Goal: Task Accomplishment & Management: Complete application form

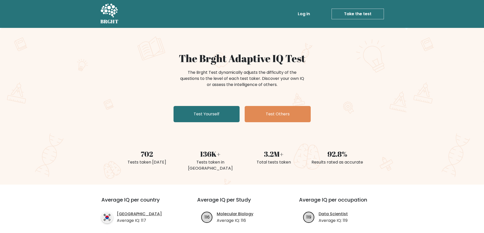
click at [354, 11] on link "Take the test" at bounding box center [357, 14] width 52 height 11
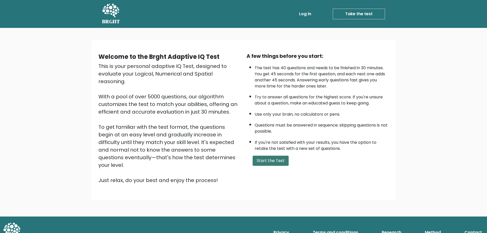
click at [279, 163] on button "Start the Test" at bounding box center [271, 161] width 36 height 10
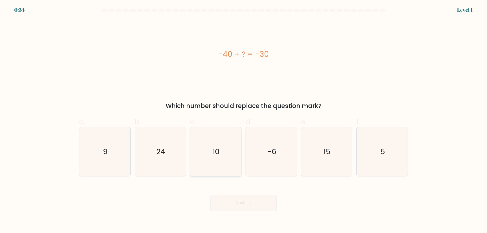
click at [233, 153] on icon "10" at bounding box center [215, 151] width 49 height 49
click at [244, 120] on input "c. 10" at bounding box center [244, 118] width 0 height 3
radio input "true"
click at [250, 204] on icon at bounding box center [248, 203] width 7 height 3
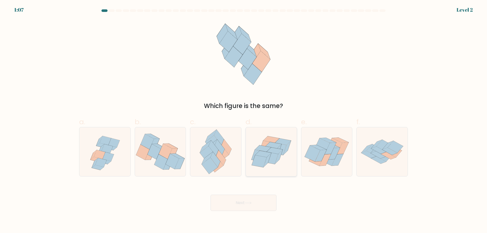
click at [283, 162] on icon at bounding box center [271, 152] width 51 height 44
click at [244, 120] on input "d." at bounding box center [244, 118] width 0 height 3
radio input "true"
click at [251, 201] on button "Next" at bounding box center [244, 203] width 66 height 16
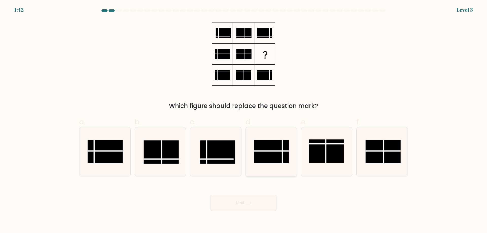
click at [269, 148] on rect at bounding box center [271, 151] width 35 height 23
click at [244, 120] on input "d." at bounding box center [244, 118] width 0 height 3
radio input "true"
click at [258, 205] on button "Next" at bounding box center [244, 203] width 66 height 16
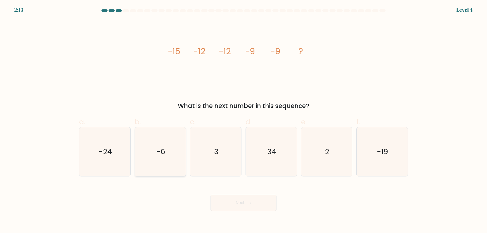
click at [155, 153] on icon "-6" at bounding box center [160, 151] width 49 height 49
click at [244, 120] on input "b. -6" at bounding box center [244, 118] width 0 height 3
radio input "true"
click at [246, 208] on button "Next" at bounding box center [244, 203] width 66 height 16
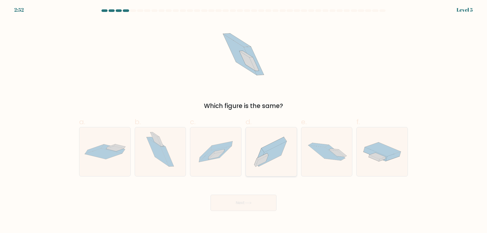
click at [261, 166] on icon at bounding box center [271, 151] width 51 height 45
click at [244, 120] on input "d." at bounding box center [244, 118] width 0 height 3
radio input "true"
click at [258, 208] on button "Next" at bounding box center [244, 203] width 66 height 16
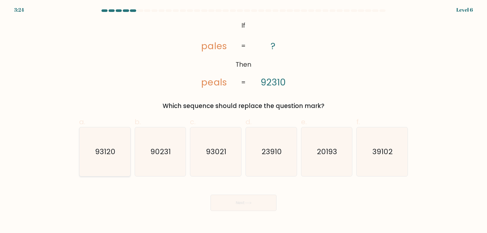
click at [118, 154] on icon "93120" at bounding box center [104, 151] width 49 height 49
click at [244, 120] on input "a. 93120" at bounding box center [244, 118] width 0 height 3
radio input "true"
click at [266, 209] on button "Next" at bounding box center [244, 203] width 66 height 16
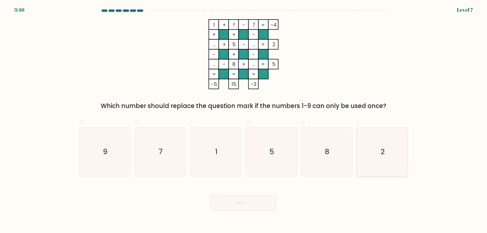
click at [389, 153] on icon "2" at bounding box center [382, 151] width 49 height 49
click at [244, 120] on input "f. 2" at bounding box center [244, 118] width 0 height 3
radio input "true"
click at [262, 200] on button "Next" at bounding box center [244, 203] width 66 height 16
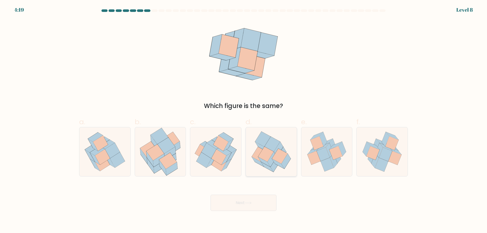
click at [279, 164] on icon at bounding box center [278, 164] width 12 height 10
click at [244, 120] on input "d." at bounding box center [244, 118] width 0 height 3
radio input "true"
click at [254, 203] on button "Next" at bounding box center [244, 203] width 66 height 16
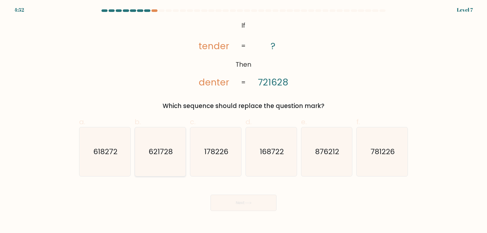
click at [166, 156] on text "621728" at bounding box center [161, 152] width 24 height 10
click at [244, 120] on input "b. 621728" at bounding box center [244, 118] width 0 height 3
radio input "true"
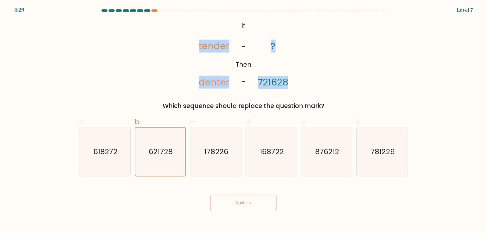
drag, startPoint x: 198, startPoint y: 45, endPoint x: 290, endPoint y: 80, distance: 98.0
click at [290, 80] on icon "@import url('https://fonts.googleapis.com/css?family=Abril+Fatface:400,100,100i…" at bounding box center [244, 54] width 114 height 70
copy icon "tender denter ? 721628"
click at [297, 74] on icon "@import url('https://fonts.googleapis.com/css?family=Abril+Fatface:400,100,100i…" at bounding box center [244, 54] width 114 height 70
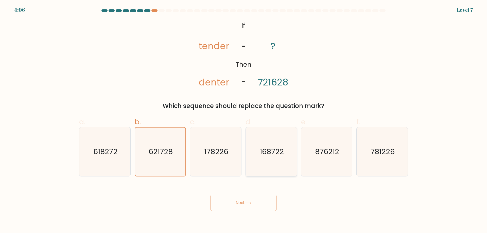
click at [288, 157] on icon "168722" at bounding box center [271, 151] width 49 height 49
click at [244, 120] on input "d. 168722" at bounding box center [244, 118] width 0 height 3
radio input "true"
click at [314, 157] on icon "876212" at bounding box center [326, 151] width 49 height 49
click at [244, 120] on input "e. 876212" at bounding box center [244, 118] width 0 height 3
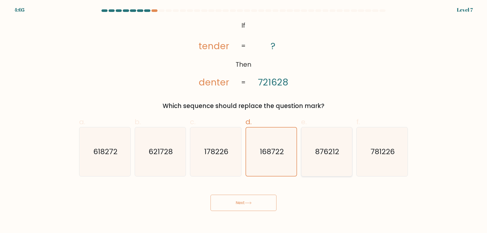
radio input "true"
click at [364, 156] on icon "781226" at bounding box center [382, 151] width 49 height 49
click at [244, 120] on input "f. 781226" at bounding box center [244, 118] width 0 height 3
radio input "true"
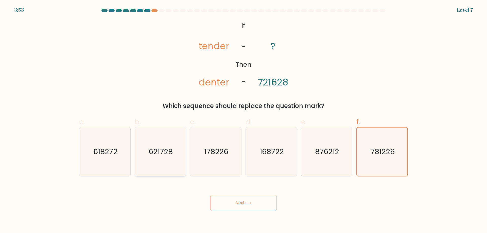
click at [174, 148] on icon "621728" at bounding box center [160, 151] width 49 height 49
click at [244, 120] on input "b. 621728" at bounding box center [244, 118] width 0 height 3
radio input "true"
click at [266, 200] on button "Next" at bounding box center [244, 203] width 66 height 16
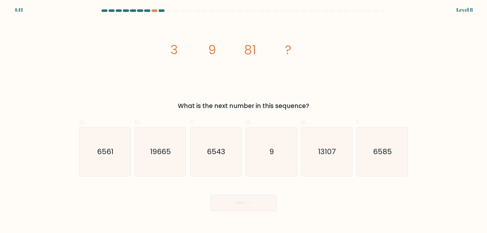
click at [343, 207] on div "Next" at bounding box center [243, 197] width 335 height 28
click at [123, 209] on div "Next" at bounding box center [243, 197] width 335 height 28
click at [113, 167] on icon "6561" at bounding box center [104, 151] width 49 height 49
click at [244, 120] on input "a. 6561" at bounding box center [244, 118] width 0 height 3
radio input "true"
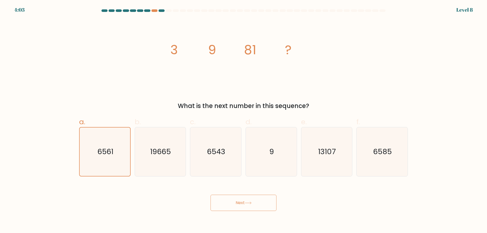
click at [240, 209] on button "Next" at bounding box center [244, 203] width 66 height 16
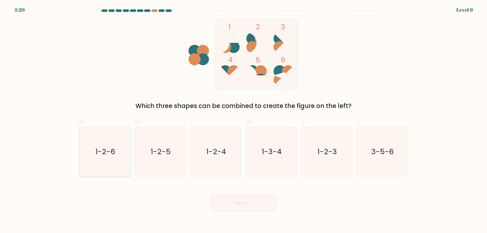
click at [105, 152] on text "1-2-6" at bounding box center [105, 152] width 20 height 10
click at [244, 120] on input "a. 1-2-6" at bounding box center [244, 118] width 0 height 3
radio input "true"
click at [95, 153] on icon "1-2-6" at bounding box center [105, 152] width 48 height 48
click at [244, 120] on input "a. 1-2-6" at bounding box center [244, 118] width 0 height 3
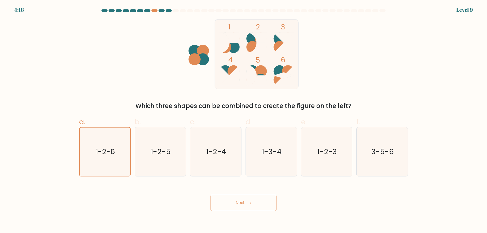
click at [224, 203] on button "Next" at bounding box center [244, 203] width 66 height 16
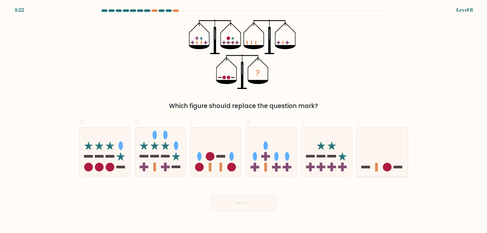
click at [381, 158] on icon at bounding box center [382, 152] width 51 height 42
click at [244, 120] on input "f." at bounding box center [244, 118] width 0 height 3
radio input "true"
click at [252, 206] on button "Next" at bounding box center [244, 203] width 66 height 16
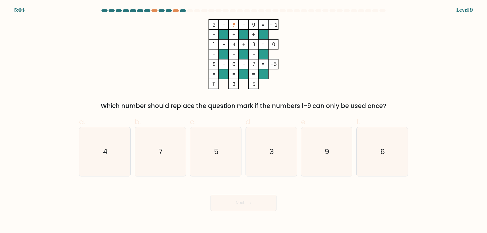
click at [156, 106] on div "Which number should replace the question mark if the numbers 1-9 can only be us…" at bounding box center [243, 106] width 323 height 9
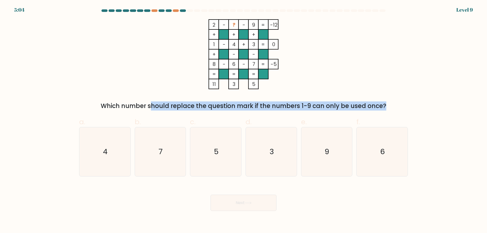
click at [156, 106] on div "Which number should replace the question mark if the numbers 1-9 can only be us…" at bounding box center [243, 106] width 323 height 9
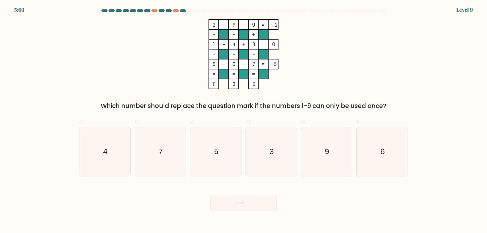
click at [355, 89] on div "2 - ? - 9 -12 + + + 1 - 4 + 3 0 + - - 8 - 6 - 7 = -5 = = = = 11 3 5 = Which num…" at bounding box center [243, 64] width 335 height 91
click at [209, 147] on icon "5" at bounding box center [215, 151] width 49 height 49
click at [244, 120] on input "c. 5" at bounding box center [244, 118] width 0 height 3
radio input "true"
click at [250, 205] on icon at bounding box center [248, 203] width 7 height 3
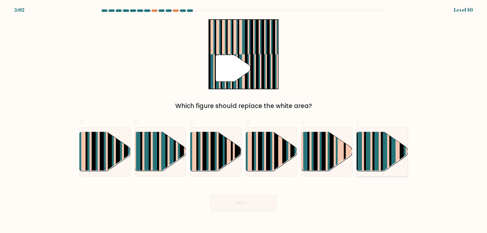
click at [374, 160] on rect at bounding box center [374, 156] width 2 height 51
click at [244, 120] on input "f." at bounding box center [244, 118] width 0 height 3
radio input "true"
click at [260, 200] on button "Next" at bounding box center [244, 203] width 66 height 16
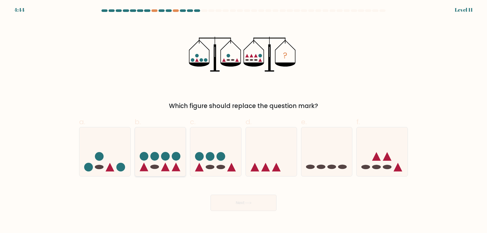
click at [162, 159] on circle at bounding box center [165, 156] width 9 height 9
click at [244, 120] on input "b." at bounding box center [244, 118] width 0 height 3
radio input "true"
click at [240, 198] on button "Next" at bounding box center [244, 203] width 66 height 16
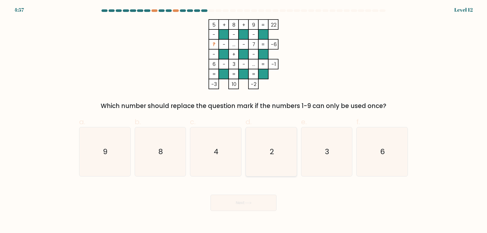
drag, startPoint x: 261, startPoint y: 147, endPoint x: 261, endPoint y: 144, distance: 2.8
click at [261, 147] on icon "2" at bounding box center [271, 151] width 49 height 49
click at [244, 120] on input "d. 2" at bounding box center [244, 118] width 0 height 3
radio input "true"
click at [244, 200] on button "Next" at bounding box center [244, 203] width 66 height 16
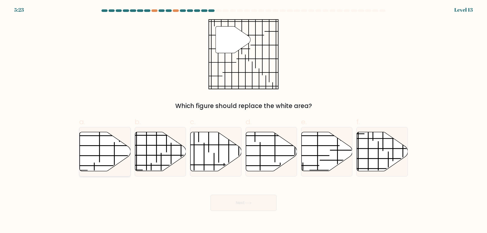
click at [109, 151] on icon at bounding box center [105, 151] width 51 height 39
click at [244, 120] on input "a." at bounding box center [244, 118] width 0 height 3
radio input "true"
click at [151, 147] on icon at bounding box center [160, 151] width 51 height 39
click at [244, 120] on input "b." at bounding box center [244, 118] width 0 height 3
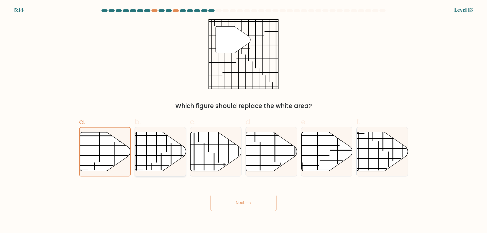
radio input "true"
click at [258, 207] on button "Next" at bounding box center [244, 203] width 66 height 16
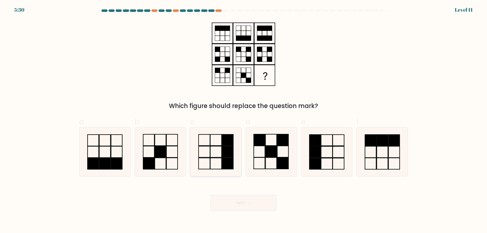
click at [226, 143] on rect at bounding box center [227, 140] width 11 height 11
click at [244, 120] on input "c." at bounding box center [244, 118] width 0 height 3
radio input "true"
click at [258, 143] on rect at bounding box center [259, 139] width 11 height 11
click at [244, 120] on input "d." at bounding box center [244, 118] width 0 height 3
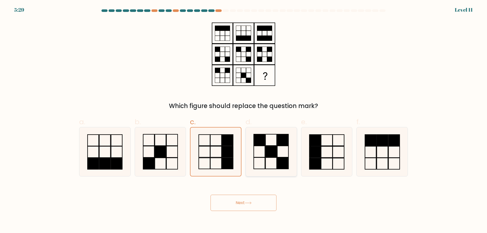
radio input "true"
click at [174, 152] on icon at bounding box center [160, 151] width 49 height 49
click at [244, 120] on input "b." at bounding box center [244, 118] width 0 height 3
radio input "true"
click at [170, 153] on icon at bounding box center [160, 152] width 48 height 48
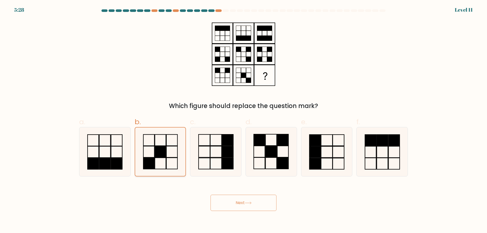
click at [244, 120] on input "b." at bounding box center [244, 118] width 0 height 3
click at [172, 164] on icon at bounding box center [160, 152] width 48 height 48
click at [244, 120] on input "b." at bounding box center [244, 118] width 0 height 3
click at [248, 197] on button "Next" at bounding box center [244, 203] width 66 height 16
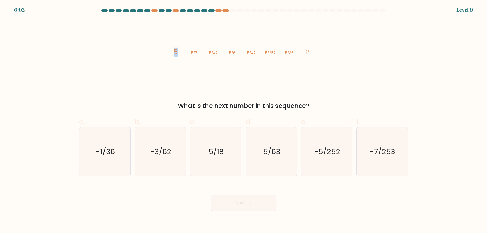
drag, startPoint x: 174, startPoint y: 53, endPoint x: 182, endPoint y: 54, distance: 7.9
click at [182, 54] on icon "image/svg+xml -5 -5/7 -5/42 -5/6 -5/42 -5/252 -5/36 ?" at bounding box center [244, 54] width 152 height 70
click at [182, 63] on icon "image/svg+xml -5 -5/7 -5/42 -5/6 -5/42 -5/252 -5/36 ?" at bounding box center [244, 54] width 152 height 70
drag, startPoint x: 268, startPoint y: 52, endPoint x: 276, endPoint y: 52, distance: 7.9
click at [274, 51] on tspan "-5/252" at bounding box center [269, 52] width 13 height 5
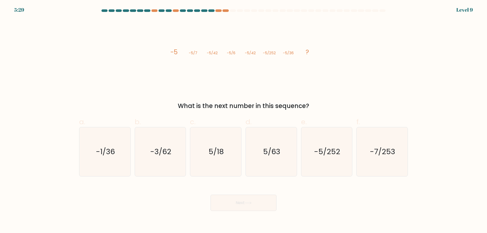
click at [305, 78] on icon "image/svg+xml -5 -5/7 -5/42 -5/6 -5/42 -5/252 -5/36 ?" at bounding box center [244, 54] width 152 height 70
click at [320, 154] on text "-5/252" at bounding box center [327, 152] width 26 height 10
click at [244, 120] on input "e. -5/252" at bounding box center [244, 118] width 0 height 3
radio input "true"
click at [235, 203] on button "Next" at bounding box center [244, 203] width 66 height 16
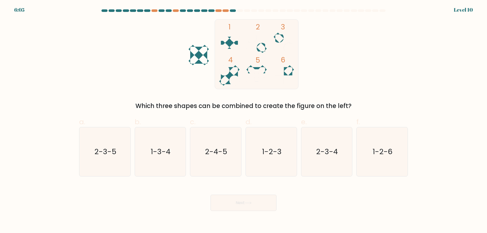
click at [179, 111] on form at bounding box center [243, 110] width 487 height 202
click at [180, 109] on div "Which three shapes can be combined to create the figure on the left?" at bounding box center [243, 106] width 323 height 9
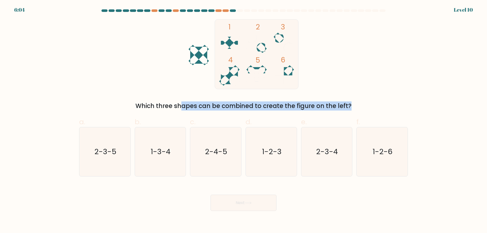
click at [180, 109] on div "Which three shapes can be combined to create the figure on the left?" at bounding box center [243, 106] width 323 height 9
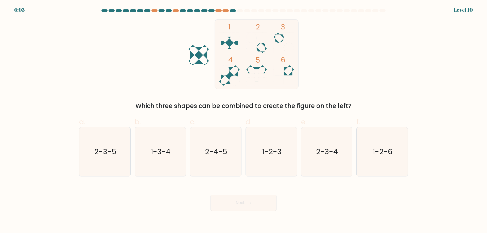
click at [159, 87] on div "1 2 3 4 5 6 Which three shapes can be combined to create the figure on the left?" at bounding box center [243, 64] width 335 height 91
click at [114, 155] on text "2-3-5" at bounding box center [105, 152] width 22 height 10
click at [244, 120] on input "a. 2-3-5" at bounding box center [244, 118] width 0 height 3
radio input "true"
click at [206, 155] on text "2-4-5" at bounding box center [216, 152] width 22 height 10
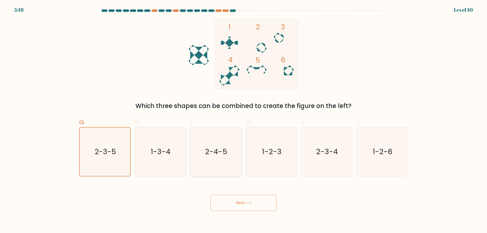
click at [244, 120] on input "c. 2-4-5" at bounding box center [244, 118] width 0 height 3
radio input "true"
click at [229, 205] on button "Next" at bounding box center [244, 203] width 66 height 16
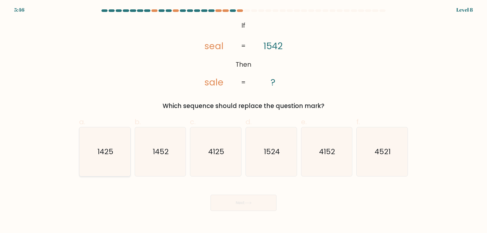
click at [114, 151] on icon "1425" at bounding box center [104, 151] width 49 height 49
click at [244, 120] on input "a. 1425" at bounding box center [244, 118] width 0 height 3
radio input "true"
click at [250, 148] on icon "1524" at bounding box center [271, 151] width 49 height 49
click at [244, 120] on input "d. 1524" at bounding box center [244, 118] width 0 height 3
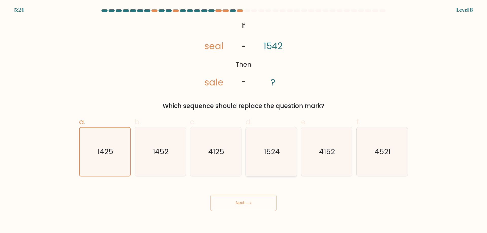
radio input "true"
drag, startPoint x: 204, startPoint y: 82, endPoint x: 212, endPoint y: 83, distance: 8.2
click at [212, 83] on icon "@import url('https://fonts.googleapis.com/css?family=Abril+Fatface:400,100,100i…" at bounding box center [244, 54] width 114 height 70
drag, startPoint x: 262, startPoint y: 44, endPoint x: 266, endPoint y: 46, distance: 4.3
click at [266, 46] on icon "@import url('https://fonts.googleapis.com/css?family=Abril+Fatface:400,100,100i…" at bounding box center [244, 54] width 114 height 70
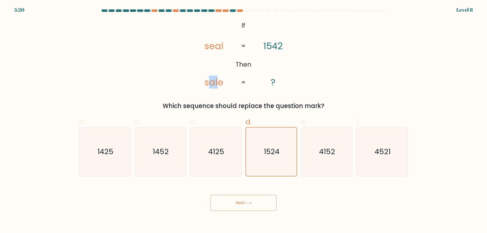
drag, startPoint x: 211, startPoint y: 85, endPoint x: 217, endPoint y: 85, distance: 6.3
click at [217, 85] on tspan "sale" at bounding box center [214, 82] width 19 height 13
click at [232, 64] on icon "@import url('https://fonts.googleapis.com/css?family=Abril+Fatface:400,100,100i…" at bounding box center [244, 54] width 114 height 70
drag, startPoint x: 107, startPoint y: 154, endPoint x: 214, endPoint y: 199, distance: 115.7
click at [109, 154] on text "1425" at bounding box center [105, 152] width 16 height 10
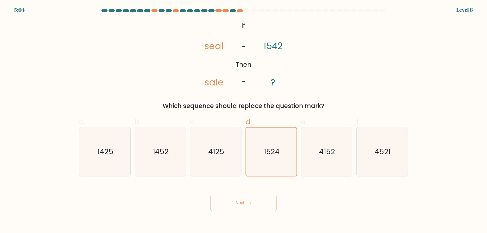
click at [244, 120] on input "a. 1425" at bounding box center [244, 118] width 0 height 3
radio input "true"
click at [245, 206] on button "Next" at bounding box center [244, 203] width 66 height 16
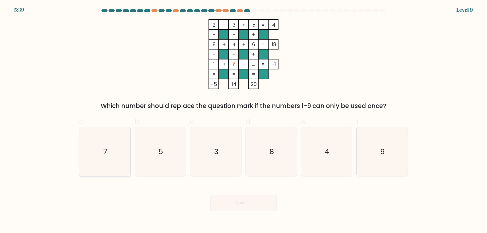
click at [93, 152] on icon "7" at bounding box center [104, 151] width 49 height 49
click at [244, 120] on input "a. 7" at bounding box center [244, 118] width 0 height 3
radio input "true"
click at [246, 206] on button "Next" at bounding box center [244, 203] width 66 height 16
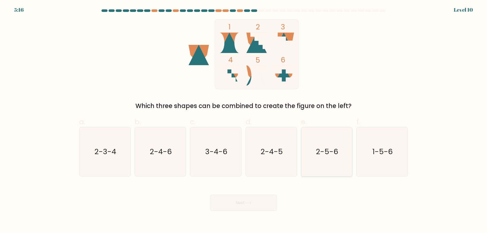
click at [310, 154] on icon "2-5-6" at bounding box center [326, 151] width 49 height 49
click at [244, 120] on input "e. 2-5-6" at bounding box center [244, 118] width 0 height 3
radio input "true"
click at [273, 196] on button "Next" at bounding box center [244, 203] width 66 height 16
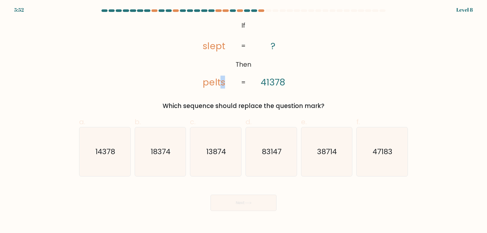
drag, startPoint x: 221, startPoint y: 83, endPoint x: 229, endPoint y: 83, distance: 7.9
click at [229, 83] on icon "@import url('https://fonts.googleapis.com/css?family=Abril+Fatface:400,100,100i…" at bounding box center [244, 54] width 114 height 70
click at [210, 70] on icon "@import url('https://fonts.googleapis.com/css?family=Abril+Fatface:400,100,100i…" at bounding box center [244, 54] width 114 height 70
click at [265, 152] on text "83147" at bounding box center [272, 152] width 20 height 10
click at [244, 120] on input "d. 83147" at bounding box center [244, 118] width 0 height 3
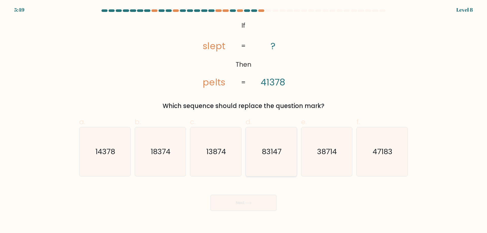
radio input "true"
click at [247, 206] on button "Next" at bounding box center [244, 203] width 66 height 16
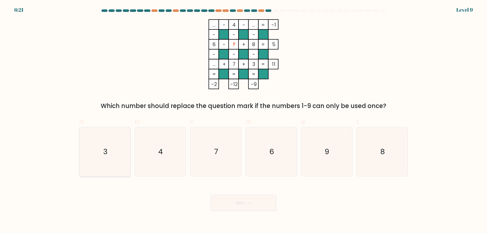
click at [102, 152] on icon "3" at bounding box center [104, 151] width 49 height 49
click at [244, 120] on input "a. 3" at bounding box center [244, 118] width 0 height 3
radio input "true"
click at [109, 156] on icon "3" at bounding box center [105, 152] width 48 height 48
click at [244, 120] on input "a. 3" at bounding box center [244, 118] width 0 height 3
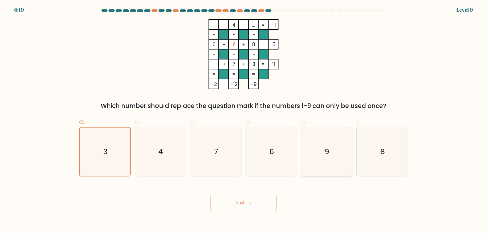
click at [319, 142] on icon "9" at bounding box center [326, 151] width 49 height 49
click at [244, 120] on input "e. 9" at bounding box center [244, 118] width 0 height 3
radio input "true"
click at [263, 204] on button "Next" at bounding box center [244, 203] width 66 height 16
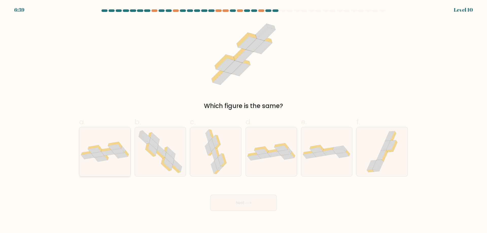
click at [101, 155] on icon at bounding box center [97, 155] width 13 height 6
click at [244, 120] on input "a." at bounding box center [244, 118] width 0 height 3
radio input "true"
click at [237, 208] on button "Next" at bounding box center [244, 203] width 66 height 16
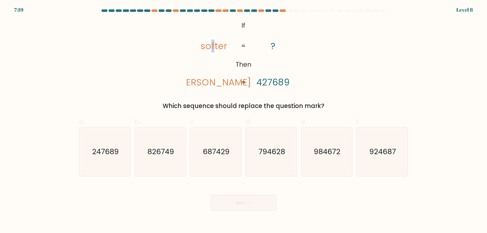
drag, startPoint x: 212, startPoint y: 48, endPoint x: 216, endPoint y: 48, distance: 4.1
click at [216, 48] on tspan "softer" at bounding box center [214, 46] width 26 height 13
click at [218, 75] on icon "@import url('https://fonts.googleapis.com/css?family=Abril+Fatface:400,100,100i…" at bounding box center [244, 54] width 114 height 70
drag, startPoint x: 202, startPoint y: 47, endPoint x: 209, endPoint y: 50, distance: 7.2
click at [209, 50] on icon "@import url('https://fonts.googleapis.com/css?family=Abril+Fatface:400,100,100i…" at bounding box center [244, 54] width 114 height 70
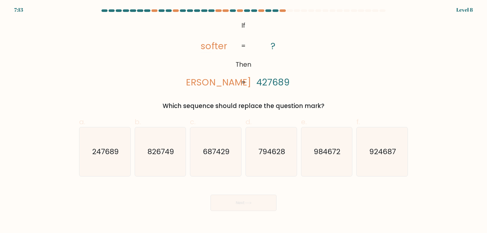
click at [227, 83] on icon "@import url('https://fonts.googleapis.com/css?family=Abril+Fatface:400,100,100i…" at bounding box center [244, 54] width 114 height 70
click at [225, 83] on tspan "fortes" at bounding box center [214, 82] width 74 height 13
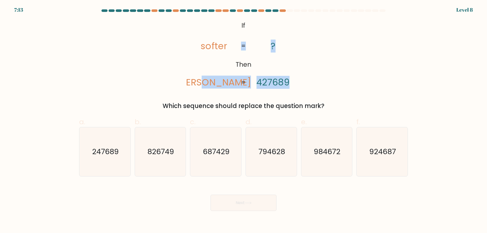
drag, startPoint x: 224, startPoint y: 83, endPoint x: 237, endPoint y: 85, distance: 12.6
click at [237, 85] on icon "@import url('https://fonts.googleapis.com/css?family=Abril+Fatface:400,100,100i…" at bounding box center [244, 54] width 114 height 70
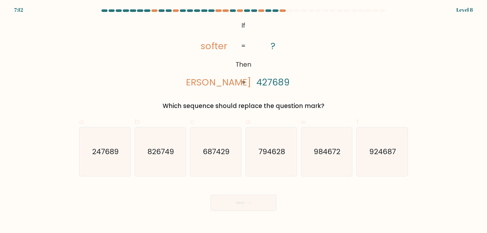
click at [250, 94] on div "@import url('https://fonts.googleapis.com/css?family=Abril+Fatface:400,100,100i…" at bounding box center [243, 64] width 335 height 91
click at [227, 84] on icon "@import url('https://fonts.googleapis.com/css?family=Abril+Fatface:400,100,100i…" at bounding box center [244, 54] width 114 height 70
click at [208, 84] on tspan "fortes" at bounding box center [214, 82] width 74 height 13
click at [372, 148] on text "924687" at bounding box center [383, 152] width 27 height 10
click at [244, 120] on input "f. 924687" at bounding box center [244, 118] width 0 height 3
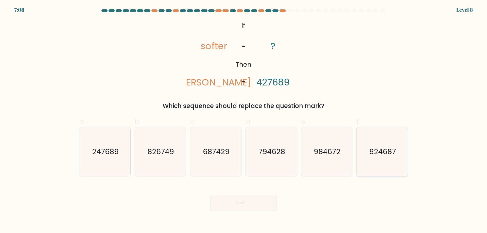
radio input "true"
click at [244, 201] on button "Next" at bounding box center [244, 203] width 66 height 16
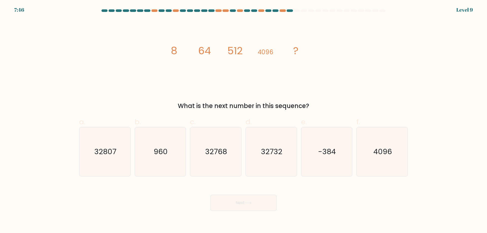
drag, startPoint x: 281, startPoint y: 196, endPoint x: 259, endPoint y: 214, distance: 28.8
click at [281, 196] on div "Next" at bounding box center [243, 197] width 335 height 28
click at [204, 155] on icon "32768" at bounding box center [215, 151] width 49 height 49
click at [244, 120] on input "c. 32768" at bounding box center [244, 118] width 0 height 3
radio input "true"
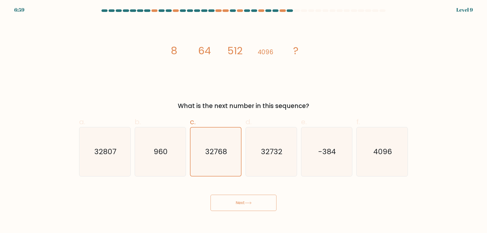
click at [260, 207] on button "Next" at bounding box center [244, 203] width 66 height 16
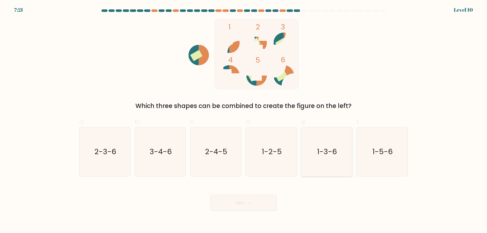
click at [317, 156] on icon "1-3-6" at bounding box center [326, 151] width 49 height 49
click at [244, 120] on input "e. 1-3-6" at bounding box center [244, 118] width 0 height 3
radio input "true"
click at [262, 204] on button "Next" at bounding box center [244, 203] width 66 height 16
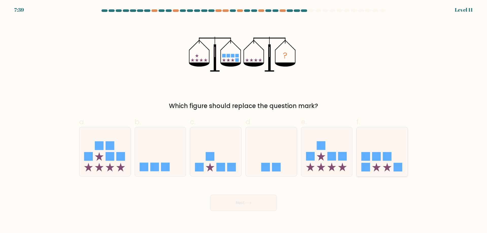
click at [390, 160] on rect at bounding box center [387, 156] width 9 height 9
click at [244, 120] on input "f." at bounding box center [244, 118] width 0 height 3
radio input "true"
click at [251, 210] on button "Next" at bounding box center [244, 203] width 66 height 16
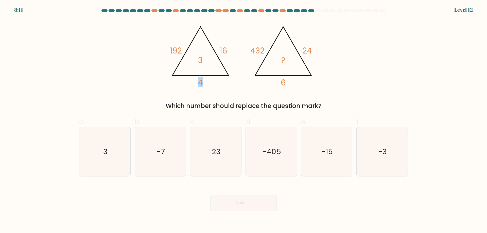
drag, startPoint x: 200, startPoint y: 81, endPoint x: 205, endPoint y: 82, distance: 5.1
click at [205, 82] on icon "@import url('https://fonts.googleapis.com/css?family=Abril+Fatface:400,100,100i…" at bounding box center [244, 54] width 152 height 70
drag, startPoint x: 222, startPoint y: 46, endPoint x: 229, endPoint y: 51, distance: 8.6
click at [229, 50] on icon "@import url('https://fonts.googleapis.com/css?family=Abril+Fatface:400,100,100i…" at bounding box center [244, 54] width 152 height 70
click at [214, 97] on div "@import url('https://fonts.googleapis.com/css?family=Abril+Fatface:400,100,100i…" at bounding box center [243, 64] width 335 height 91
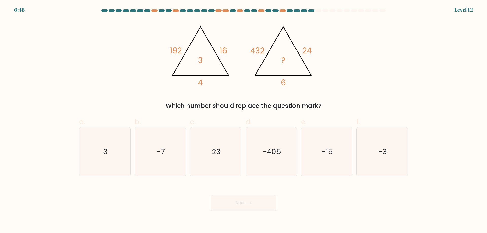
click at [117, 178] on form at bounding box center [243, 110] width 487 height 202
click at [114, 170] on icon "3" at bounding box center [104, 151] width 49 height 49
click at [244, 120] on input "a. 3" at bounding box center [244, 118] width 0 height 3
radio input "true"
click at [229, 202] on button "Next" at bounding box center [244, 203] width 66 height 16
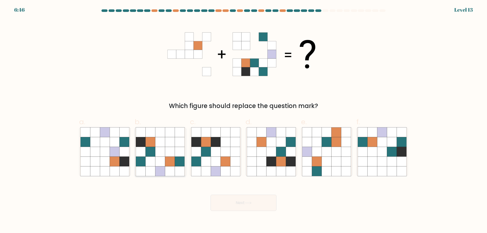
click at [160, 145] on icon at bounding box center [161, 142] width 10 height 10
click at [244, 120] on input "b." at bounding box center [244, 118] width 0 height 3
radio input "true"
click at [231, 202] on button "Next" at bounding box center [244, 203] width 66 height 16
click at [161, 162] on icon at bounding box center [161, 162] width 10 height 10
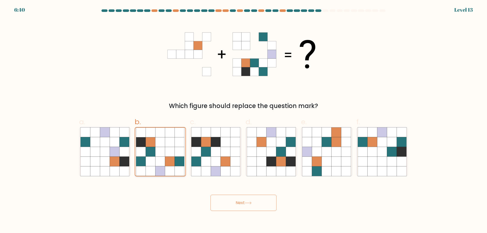
click at [244, 120] on input "b." at bounding box center [244, 118] width 0 height 3
click at [235, 207] on button "Next" at bounding box center [244, 203] width 66 height 16
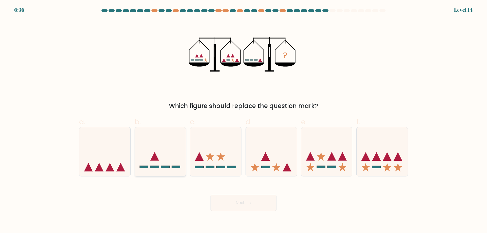
click at [172, 154] on icon at bounding box center [160, 152] width 51 height 42
click at [244, 120] on input "b." at bounding box center [244, 118] width 0 height 3
radio input "true"
click at [198, 151] on icon at bounding box center [215, 152] width 51 height 42
click at [244, 120] on input "c." at bounding box center [244, 118] width 0 height 3
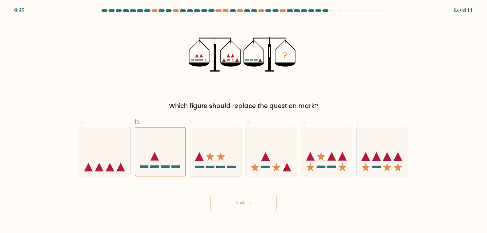
radio input "true"
click at [268, 157] on icon at bounding box center [265, 156] width 9 height 9
click at [244, 120] on input "d." at bounding box center [244, 118] width 0 height 3
radio input "true"
click at [385, 157] on icon at bounding box center [382, 152] width 51 height 42
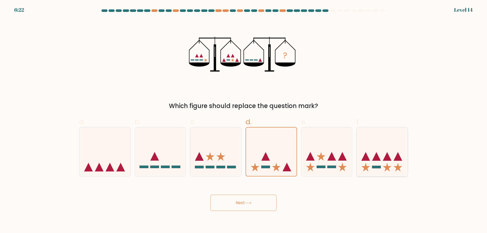
click at [244, 120] on input "f." at bounding box center [244, 118] width 0 height 3
radio input "true"
click at [328, 150] on icon at bounding box center [327, 152] width 51 height 42
click at [244, 120] on input "e." at bounding box center [244, 118] width 0 height 3
radio input "true"
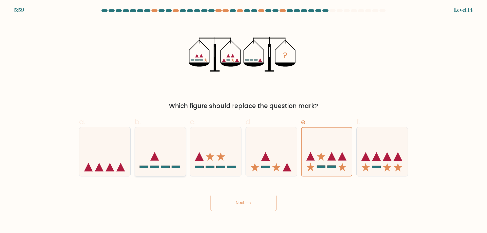
click at [179, 150] on icon at bounding box center [160, 152] width 51 height 42
click at [244, 120] on input "b." at bounding box center [244, 118] width 0 height 3
radio input "true"
click at [219, 151] on icon at bounding box center [215, 152] width 51 height 42
click at [244, 120] on input "c." at bounding box center [244, 118] width 0 height 3
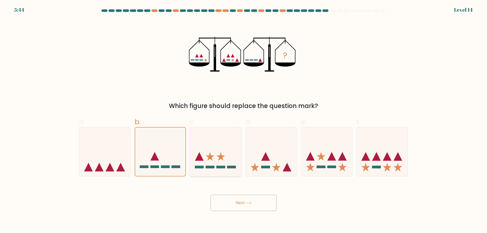
radio input "true"
click at [268, 156] on icon at bounding box center [271, 152] width 51 height 42
click at [244, 120] on input "d." at bounding box center [244, 118] width 0 height 3
radio input "true"
click at [256, 204] on button "Next" at bounding box center [244, 203] width 66 height 16
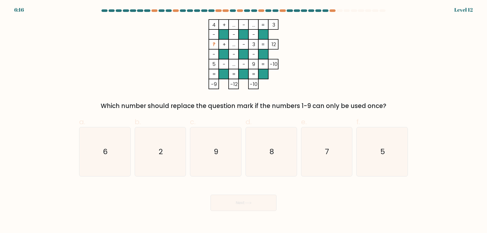
drag, startPoint x: 212, startPoint y: 25, endPoint x: 213, endPoint y: 32, distance: 7.7
click at [218, 26] on icon "4 + ... - ... 3 - - - ? + ... - 3 12 - - - 5 - ... - 9 = -10 = = = = -9 -12 -10…" at bounding box center [244, 54] width 152 height 70
click at [212, 36] on rect at bounding box center [214, 34] width 10 height 10
click at [215, 44] on tspan "?" at bounding box center [214, 44] width 3 height 7
drag, startPoint x: 212, startPoint y: 22, endPoint x: 215, endPoint y: 24, distance: 2.9
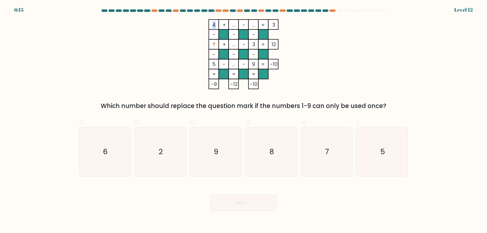
click at [215, 24] on tspan "4" at bounding box center [213, 24] width 3 height 7
click at [222, 154] on icon "9" at bounding box center [215, 151] width 49 height 49
click at [244, 120] on input "c. 9" at bounding box center [244, 118] width 0 height 3
radio input "true"
click at [287, 149] on icon "8" at bounding box center [271, 151] width 49 height 49
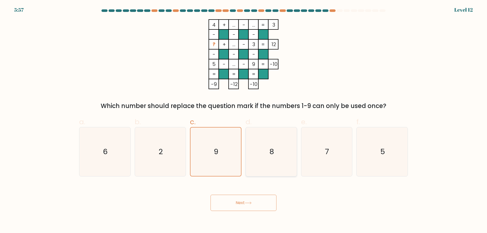
click at [244, 120] on input "d. 8" at bounding box center [244, 118] width 0 height 3
radio input "true"
click at [254, 203] on button "Next" at bounding box center [244, 203] width 66 height 16
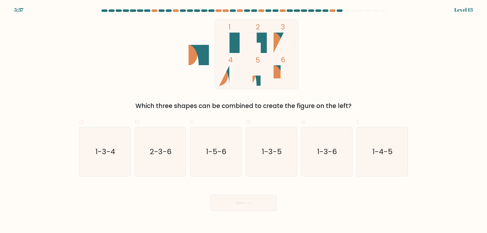
drag, startPoint x: 229, startPoint y: 29, endPoint x: 249, endPoint y: 31, distance: 20.2
click at [239, 30] on icon "1 2 3 4 5 6" at bounding box center [243, 54] width 137 height 70
drag, startPoint x: 228, startPoint y: 25, endPoint x: 249, endPoint y: 27, distance: 20.9
click at [241, 25] on rect at bounding box center [257, 54] width 84 height 70
drag, startPoint x: 282, startPoint y: 26, endPoint x: 286, endPoint y: 27, distance: 4.2
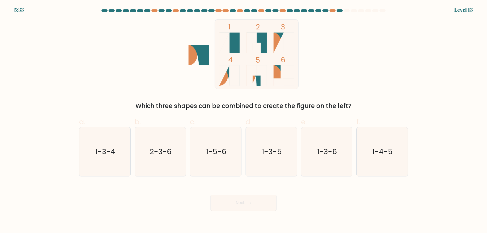
click at [286, 27] on rect at bounding box center [257, 54] width 84 height 70
click at [107, 151] on text "1-3-4" at bounding box center [105, 152] width 20 height 10
click at [244, 120] on input "a. 1-3-4" at bounding box center [244, 118] width 0 height 3
radio input "true"
click at [240, 206] on button "Next" at bounding box center [244, 203] width 66 height 16
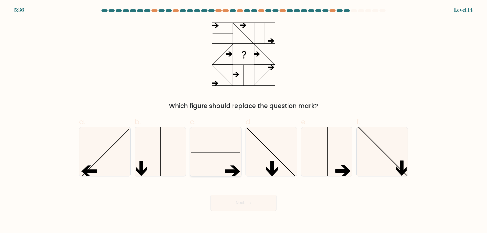
click at [211, 135] on icon at bounding box center [215, 151] width 49 height 49
click at [244, 120] on input "c." at bounding box center [244, 118] width 0 height 3
radio input "true"
click at [258, 205] on button "Next" at bounding box center [244, 203] width 66 height 16
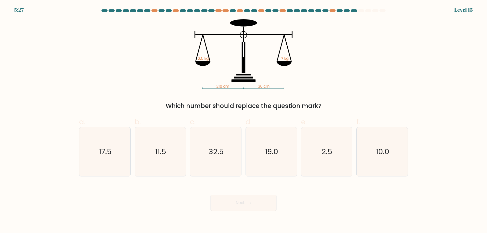
click at [337, 103] on div "Which number should replace the question mark?" at bounding box center [243, 106] width 323 height 9
drag, startPoint x: 106, startPoint y: 141, endPoint x: 163, endPoint y: 191, distance: 76.3
click at [106, 141] on icon "17.5" at bounding box center [104, 151] width 49 height 49
click at [95, 140] on icon "17.5" at bounding box center [104, 151] width 49 height 49
click at [244, 120] on input "a. 17.5" at bounding box center [244, 118] width 0 height 3
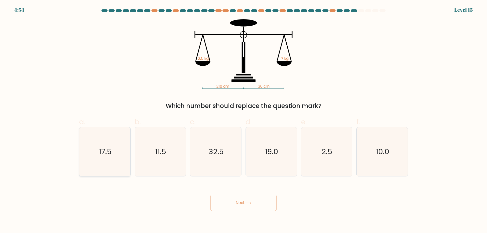
radio input "true"
click at [219, 209] on button "Next" at bounding box center [244, 203] width 66 height 16
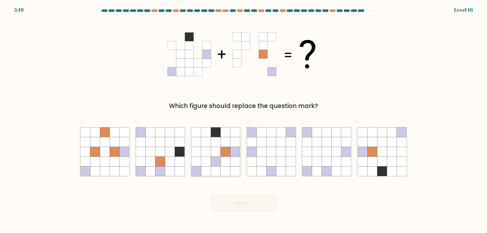
click at [226, 163] on icon at bounding box center [226, 162] width 10 height 10
click at [244, 120] on input "c." at bounding box center [244, 118] width 0 height 3
radio input "true"
click at [165, 155] on icon at bounding box center [170, 152] width 10 height 10
click at [244, 120] on input "b." at bounding box center [244, 118] width 0 height 3
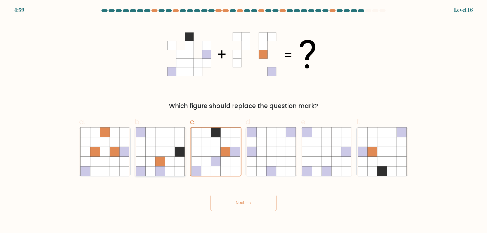
radio input "true"
click at [219, 131] on icon at bounding box center [216, 132] width 10 height 10
click at [244, 120] on input "c." at bounding box center [244, 118] width 0 height 3
radio input "true"
click at [253, 209] on button "Next" at bounding box center [244, 203] width 66 height 16
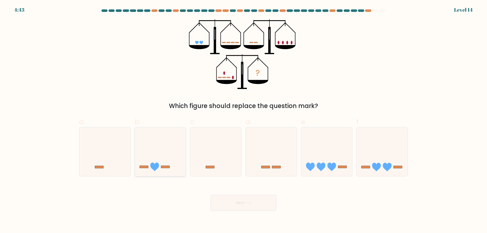
click at [166, 156] on icon at bounding box center [160, 152] width 51 height 42
click at [244, 120] on input "b." at bounding box center [244, 118] width 0 height 3
radio input "true"
click at [395, 162] on icon at bounding box center [382, 152] width 51 height 42
click at [244, 120] on input "f." at bounding box center [244, 118] width 0 height 3
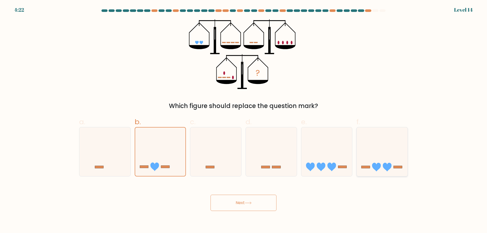
radio input "true"
click at [264, 208] on button "Next" at bounding box center [244, 203] width 66 height 16
click at [252, 206] on button "Next" at bounding box center [244, 203] width 66 height 16
click at [371, 158] on icon at bounding box center [382, 152] width 51 height 42
click at [244, 120] on input "f." at bounding box center [244, 118] width 0 height 3
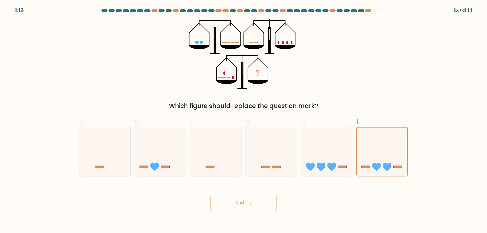
click at [239, 207] on button "Next" at bounding box center [244, 203] width 66 height 16
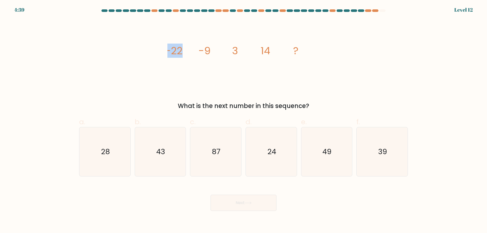
drag, startPoint x: 164, startPoint y: 50, endPoint x: 180, endPoint y: 50, distance: 16.2
click at [180, 50] on div "image/svg+xml -22 -9 3 14 ? What is the next number in this sequence?" at bounding box center [243, 64] width 335 height 91
click at [230, 86] on icon "image/svg+xml -22 -9 3 14 ?" at bounding box center [244, 54] width 152 height 70
click at [116, 163] on icon "28" at bounding box center [104, 151] width 49 height 49
click at [244, 120] on input "a. 28" at bounding box center [244, 118] width 0 height 3
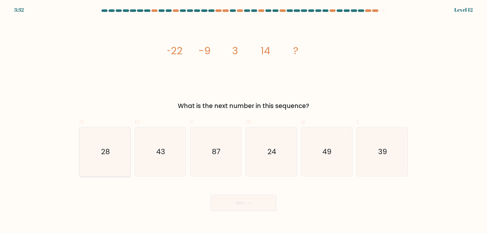
radio input "true"
click at [244, 202] on button "Next" at bounding box center [244, 203] width 66 height 16
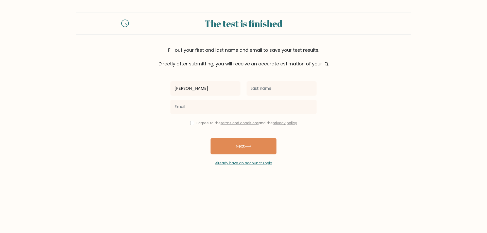
type input "[PERSON_NAME]"
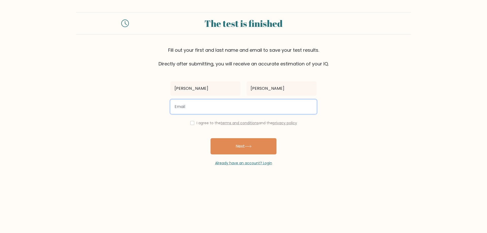
click at [275, 107] on input "email" at bounding box center [244, 107] width 146 height 14
type input "dyeromtuazon@gmail.com"
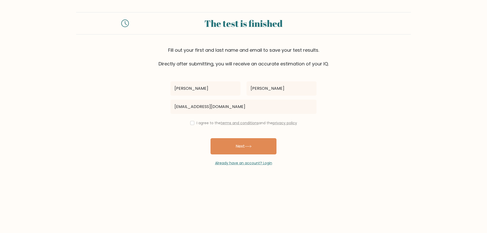
click at [194, 124] on div "I agree to the terms and conditions and the privacy policy" at bounding box center [244, 123] width 152 height 6
click at [191, 123] on input "checkbox" at bounding box center [192, 123] width 4 height 4
checkbox input "true"
click at [229, 145] on button "Next" at bounding box center [244, 146] width 66 height 16
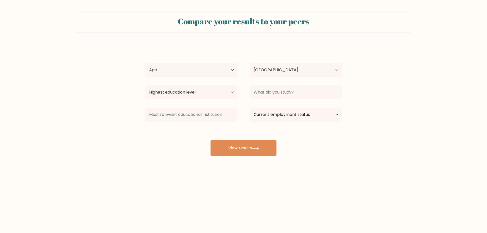
select select "US"
click at [218, 72] on select "Age Under [DEMOGRAPHIC_DATA] [DEMOGRAPHIC_DATA] [DEMOGRAPHIC_DATA] [DEMOGRAPHIC…" at bounding box center [191, 70] width 92 height 14
select select "25_34"
click at [145, 63] on select "Age Under [DEMOGRAPHIC_DATA] [DEMOGRAPHIC_DATA] [DEMOGRAPHIC_DATA] [DEMOGRAPHIC…" at bounding box center [191, 70] width 92 height 14
click at [281, 76] on select "Country [GEOGRAPHIC_DATA] [GEOGRAPHIC_DATA] [GEOGRAPHIC_DATA] [US_STATE] [GEOGR…" at bounding box center [296, 70] width 92 height 14
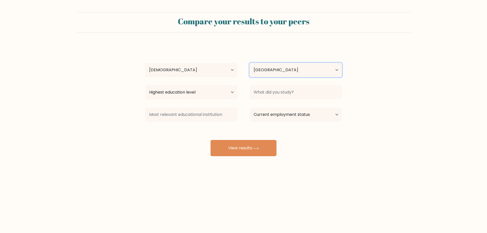
select select "PH"
click at [250, 63] on select "Country [GEOGRAPHIC_DATA] [GEOGRAPHIC_DATA] [GEOGRAPHIC_DATA] [US_STATE] [GEOGR…" at bounding box center [296, 70] width 92 height 14
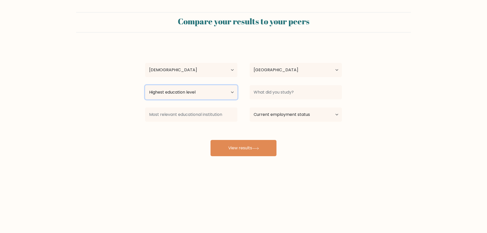
click at [223, 90] on select "Highest education level No schooling Primary Lower Secondary Upper Secondary Oc…" at bounding box center [191, 92] width 92 height 14
click at [145, 85] on select "Highest education level No schooling Primary Lower Secondary Upper Secondary Oc…" at bounding box center [191, 92] width 92 height 14
click at [204, 92] on select "Highest education level No schooling Primary Lower Secondary Upper Secondary Oc…" at bounding box center [191, 92] width 92 height 14
select select "lower_secondary"
click at [145, 85] on select "Highest education level No schooling Primary Lower Secondary Upper Secondary Oc…" at bounding box center [191, 92] width 92 height 14
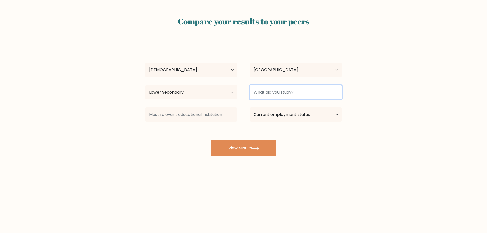
click at [277, 96] on input at bounding box center [296, 92] width 92 height 14
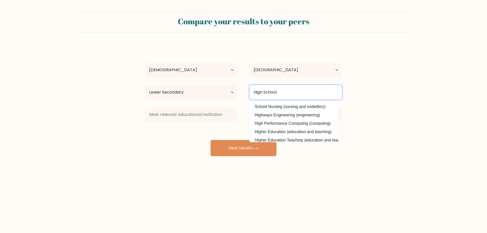
type input "High School"
click at [353, 117] on form "Compare your results to your peers [PERSON_NAME] Age Under [DEMOGRAPHIC_DATA] […" at bounding box center [243, 84] width 487 height 144
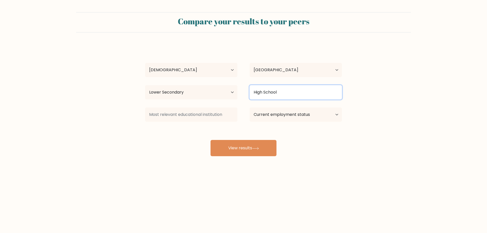
drag, startPoint x: 281, startPoint y: 92, endPoint x: 247, endPoint y: 94, distance: 34.3
click at [247, 94] on div "High School School Nursing (nursing and midwifery) Highways Engineering (engine…" at bounding box center [296, 92] width 105 height 18
click at [344, 155] on div "[PERSON_NAME] Age Under [DEMOGRAPHIC_DATA] [DEMOGRAPHIC_DATA] [DEMOGRAPHIC_DATA…" at bounding box center [243, 101] width 203 height 112
click at [295, 120] on select "Current employment status Employed Student Retired Other / prefer not to answer" at bounding box center [296, 115] width 92 height 14
select select "other"
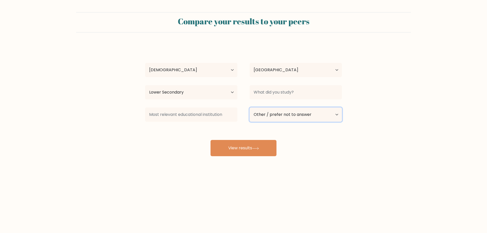
click at [250, 108] on select "Current employment status Employed Student Retired Other / prefer not to answer" at bounding box center [296, 115] width 92 height 14
click at [223, 117] on input at bounding box center [191, 115] width 92 height 14
click at [309, 147] on div "[PERSON_NAME] Age Under [DEMOGRAPHIC_DATA] [DEMOGRAPHIC_DATA] [DEMOGRAPHIC_DATA…" at bounding box center [243, 101] width 203 height 112
drag, startPoint x: 264, startPoint y: 152, endPoint x: 258, endPoint y: 159, distance: 9.9
click at [258, 159] on div "Compare your results to your peers [PERSON_NAME] Age Under [DEMOGRAPHIC_DATA] […" at bounding box center [243, 96] width 487 height 192
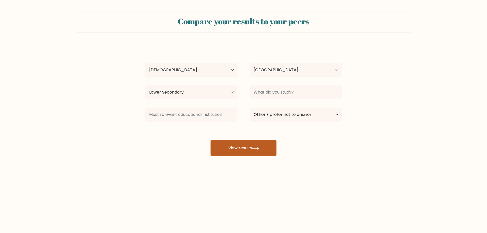
click at [252, 150] on button "View results" at bounding box center [244, 148] width 66 height 16
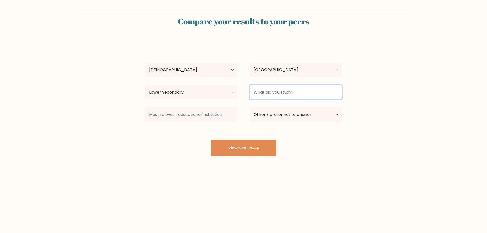
click at [276, 93] on input at bounding box center [296, 92] width 92 height 14
click at [356, 143] on form "Compare your results to your peers [PERSON_NAME] Age Under [DEMOGRAPHIC_DATA] […" at bounding box center [243, 84] width 487 height 144
click at [310, 97] on input at bounding box center [296, 92] width 92 height 14
type input "S"
type input "High"
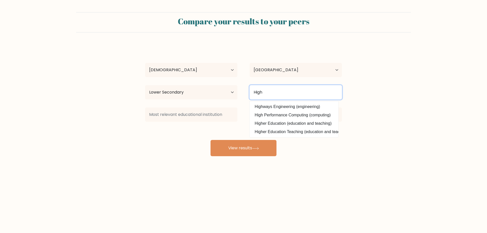
click at [295, 90] on input "High" at bounding box center [296, 92] width 92 height 14
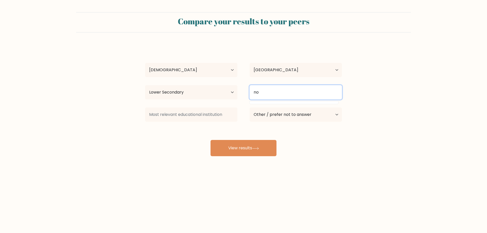
type input "n"
click at [288, 92] on input at bounding box center [296, 92] width 92 height 14
type input "lower"
click at [295, 94] on input "lower" at bounding box center [296, 92] width 92 height 14
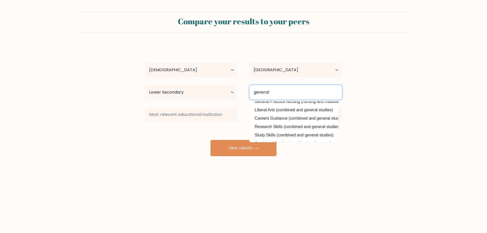
scroll to position [49, 0]
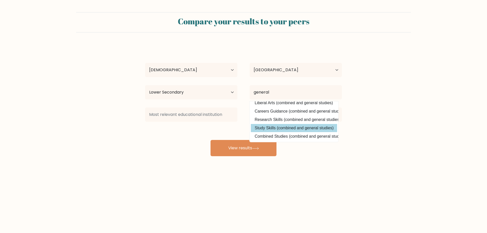
click at [330, 126] on option "Study Skills (combined and general studies)" at bounding box center [294, 128] width 86 height 8
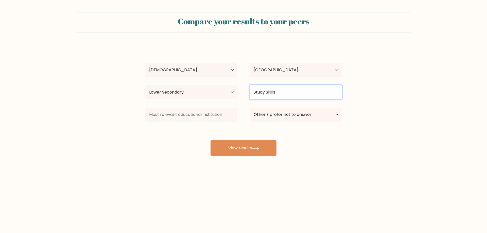
click at [309, 92] on input "Study Skills" at bounding box center [296, 92] width 92 height 14
type input "S"
click at [316, 96] on input "study" at bounding box center [296, 92] width 92 height 14
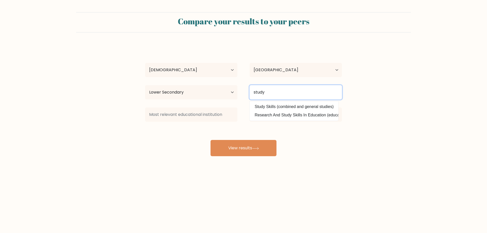
click at [316, 96] on input "study" at bounding box center [296, 92] width 92 height 14
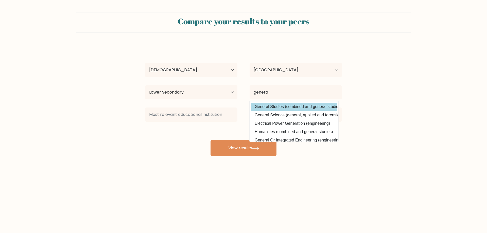
click at [282, 107] on option "General Studies (combined and general studies)" at bounding box center [294, 107] width 86 height 8
type input "General Studies"
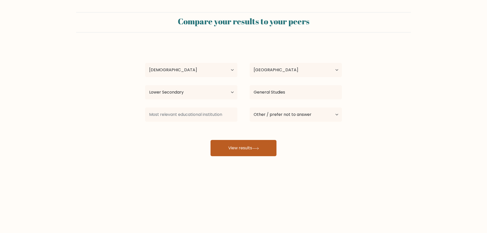
click at [261, 146] on button "View results" at bounding box center [244, 148] width 66 height 16
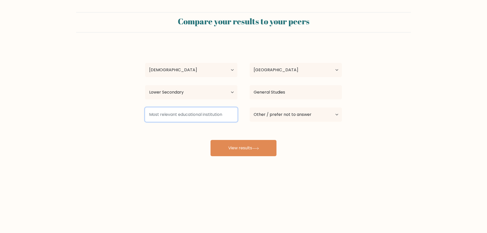
type input "r"
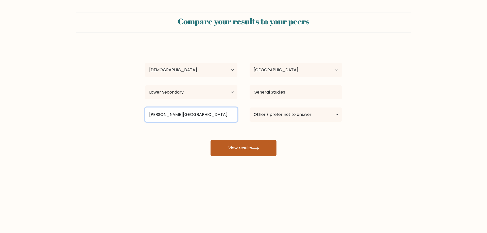
type input "[PERSON_NAME][GEOGRAPHIC_DATA]"
click at [250, 154] on button "View results" at bounding box center [244, 148] width 66 height 16
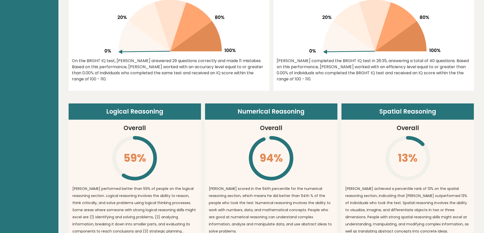
scroll to position [355, 0]
